Goal: Transaction & Acquisition: Download file/media

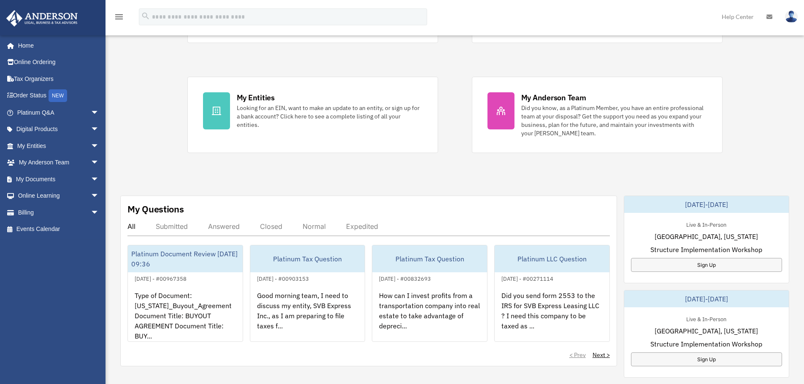
scroll to position [169, 0]
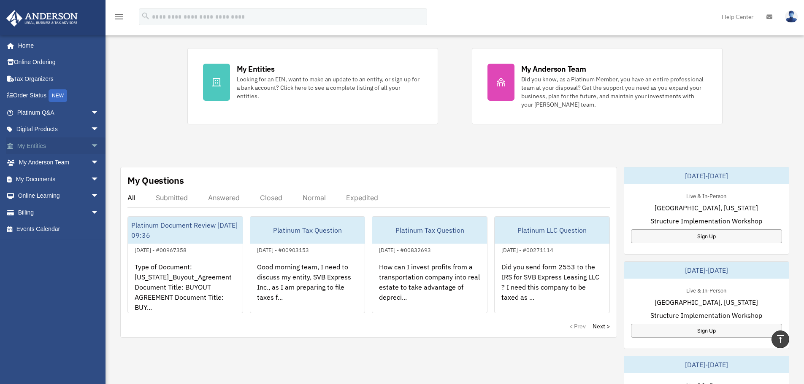
click at [91, 145] on span "arrow_drop_down" at bounding box center [99, 146] width 17 height 17
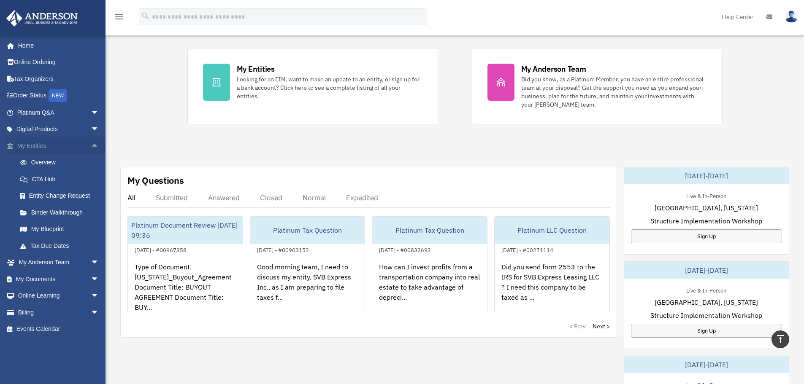
click at [91, 143] on span "arrow_drop_up" at bounding box center [99, 146] width 17 height 17
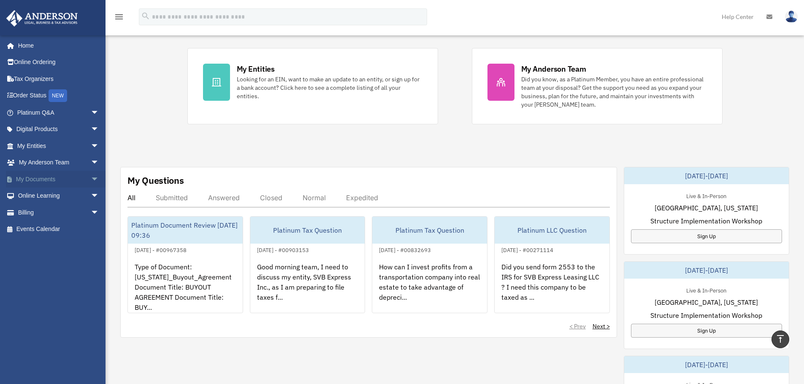
click at [91, 180] on span "arrow_drop_down" at bounding box center [99, 179] width 17 height 17
click at [58, 228] on link "Forms Library" at bounding box center [62, 229] width 100 height 17
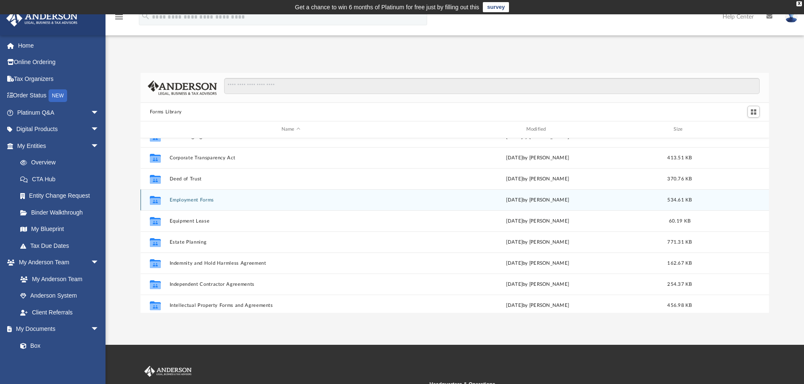
scroll to position [211, 0]
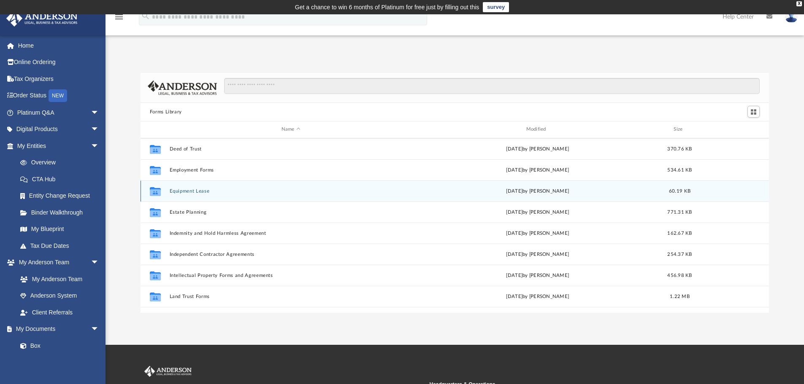
click at [201, 190] on button "Equipment Lease" at bounding box center [290, 191] width 243 height 5
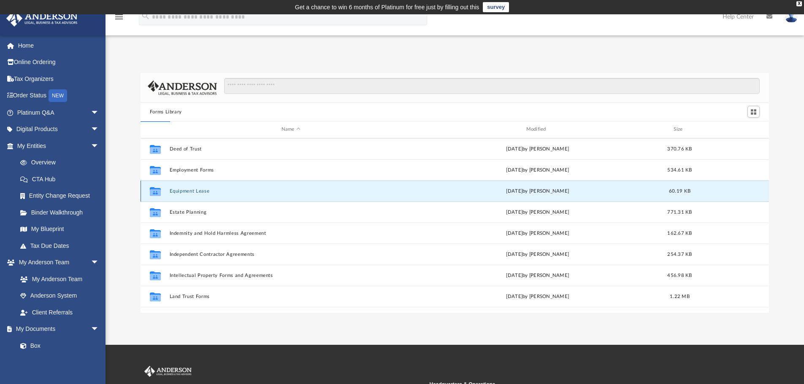
scroll to position [0, 0]
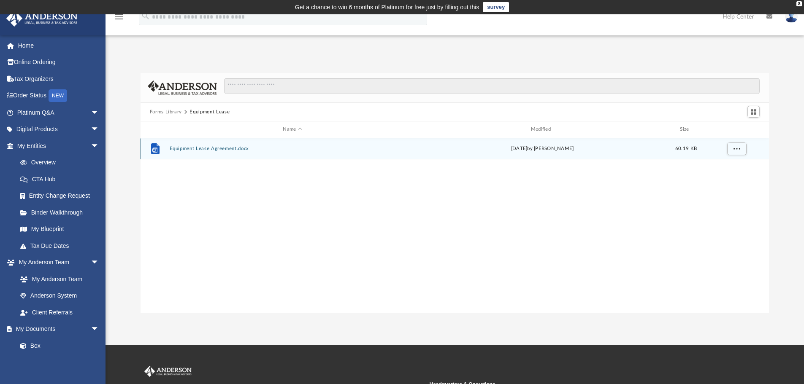
click at [208, 146] on button "Equipment Lease Agreement.docx" at bounding box center [292, 148] width 246 height 5
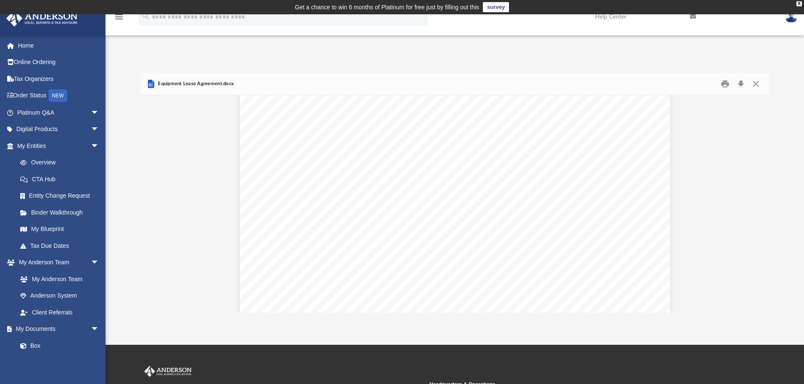
scroll to position [211, 0]
click at [91, 148] on span "arrow_drop_down" at bounding box center [99, 146] width 17 height 17
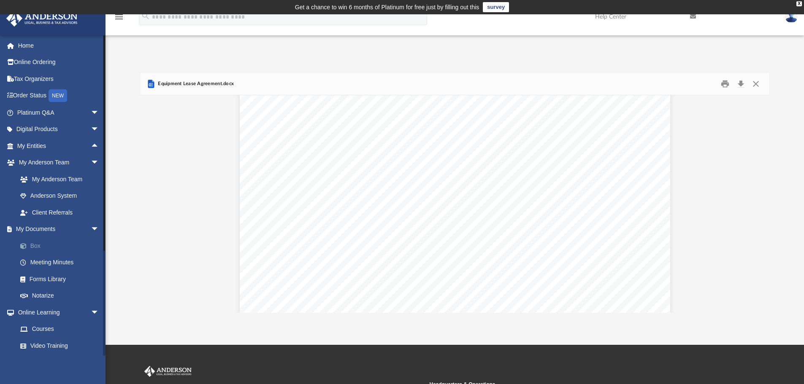
click at [31, 247] on link "Box" at bounding box center [62, 246] width 100 height 17
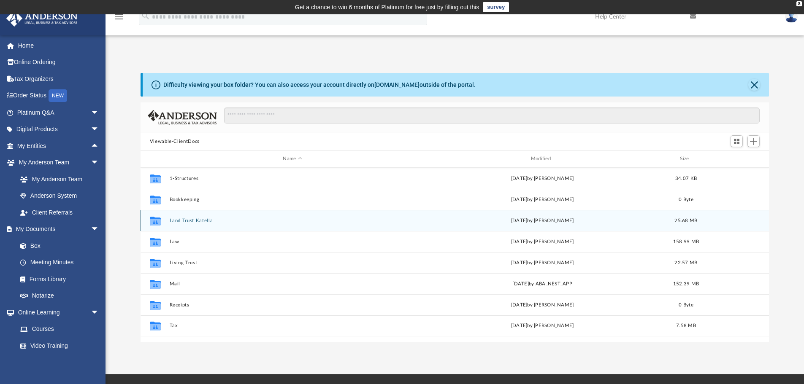
scroll to position [186, 622]
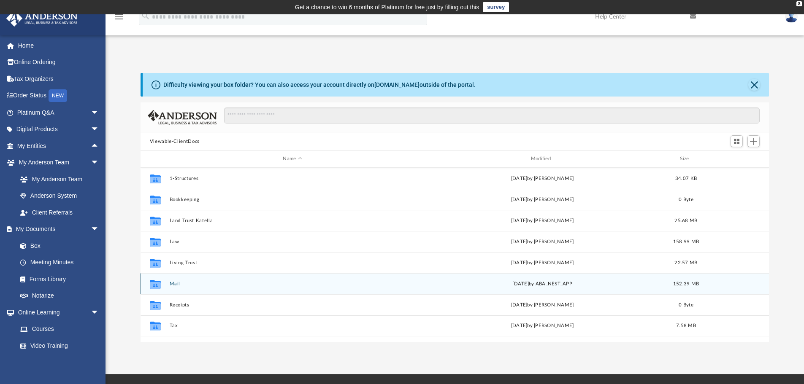
click at [177, 285] on button "Mail" at bounding box center [292, 283] width 246 height 5
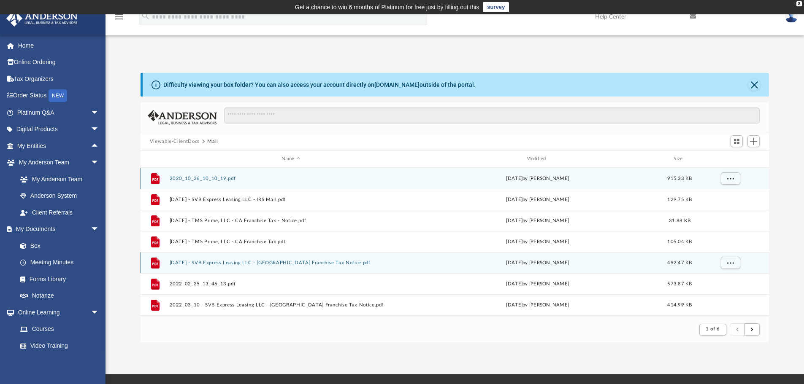
scroll to position [160, 622]
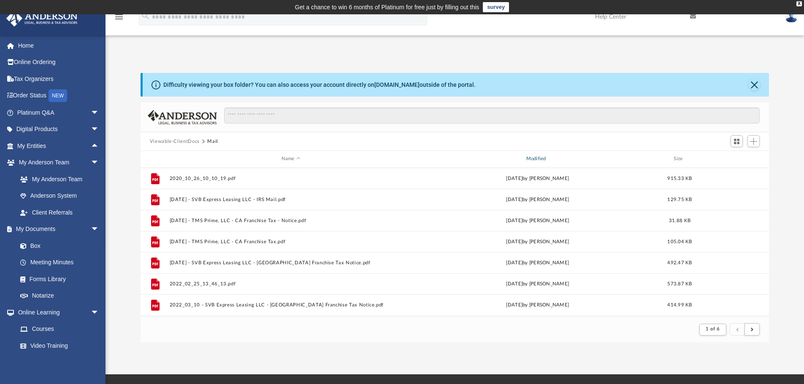
click at [540, 157] on div "Modified" at bounding box center [537, 159] width 243 height 8
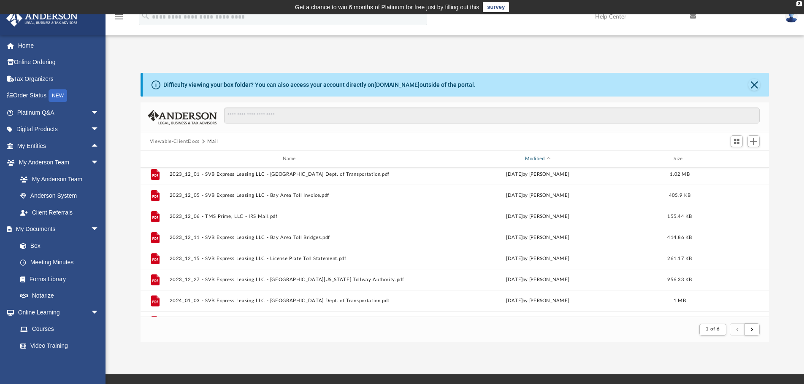
scroll to position [822, 0]
